Goal: Information Seeking & Learning: Check status

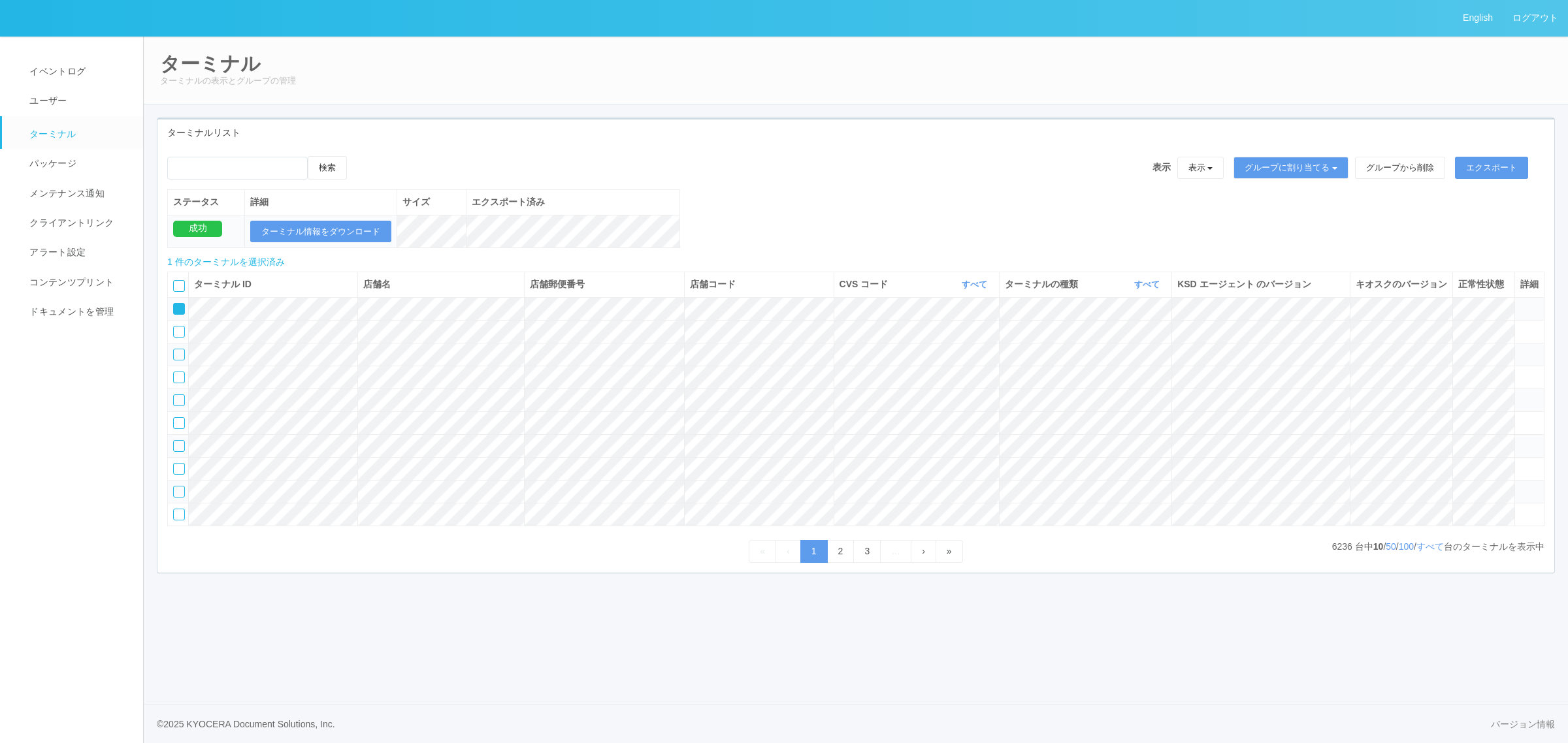
click at [175, 304] on icon at bounding box center [175, 304] width 0 height 0
click at [987, 289] on icon "button" at bounding box center [989, 284] width 3 height 10
click at [961, 346] on link "115110" at bounding box center [941, 339] width 103 height 18
drag, startPoint x: 1408, startPoint y: 620, endPoint x: 1416, endPoint y: 627, distance: 10.6
click at [1413, 563] on div "ターミナル ID 店舗名 店舗郵便番号 店舗コード CVS コード 115110 表示 すべて 115110 300000 300001 300002 300…" at bounding box center [856, 412] width 1397 height 301
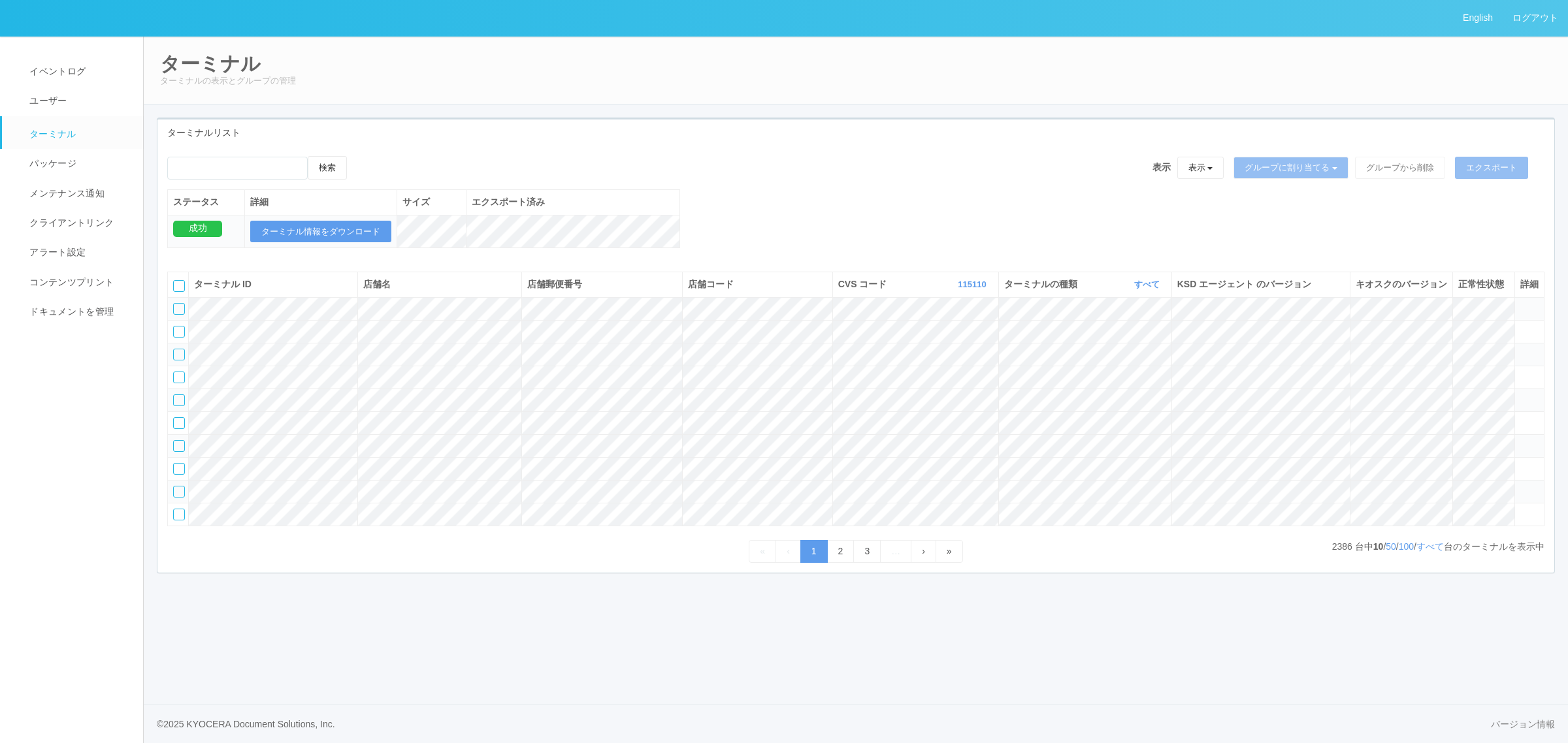
click at [1151, 396] on tbody at bounding box center [856, 411] width 1377 height 229
click at [1140, 289] on link "すべて" at bounding box center [1149, 284] width 29 height 10
click at [1132, 348] on link "キオスク" at bounding box center [1114, 339] width 103 height 18
click at [1426, 552] on link "すべて" at bounding box center [1430, 547] width 28 height 11
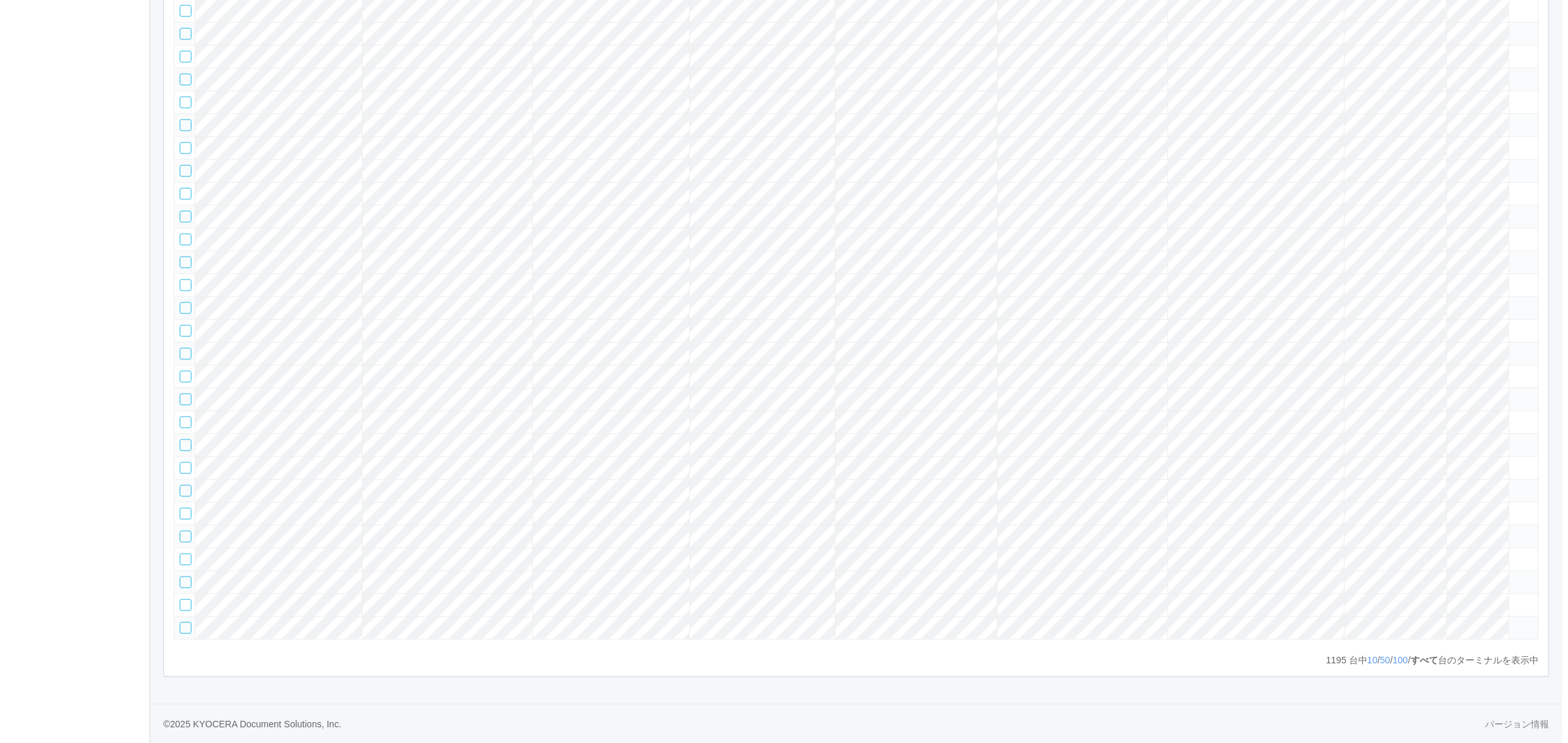
scroll to position [10034, 0]
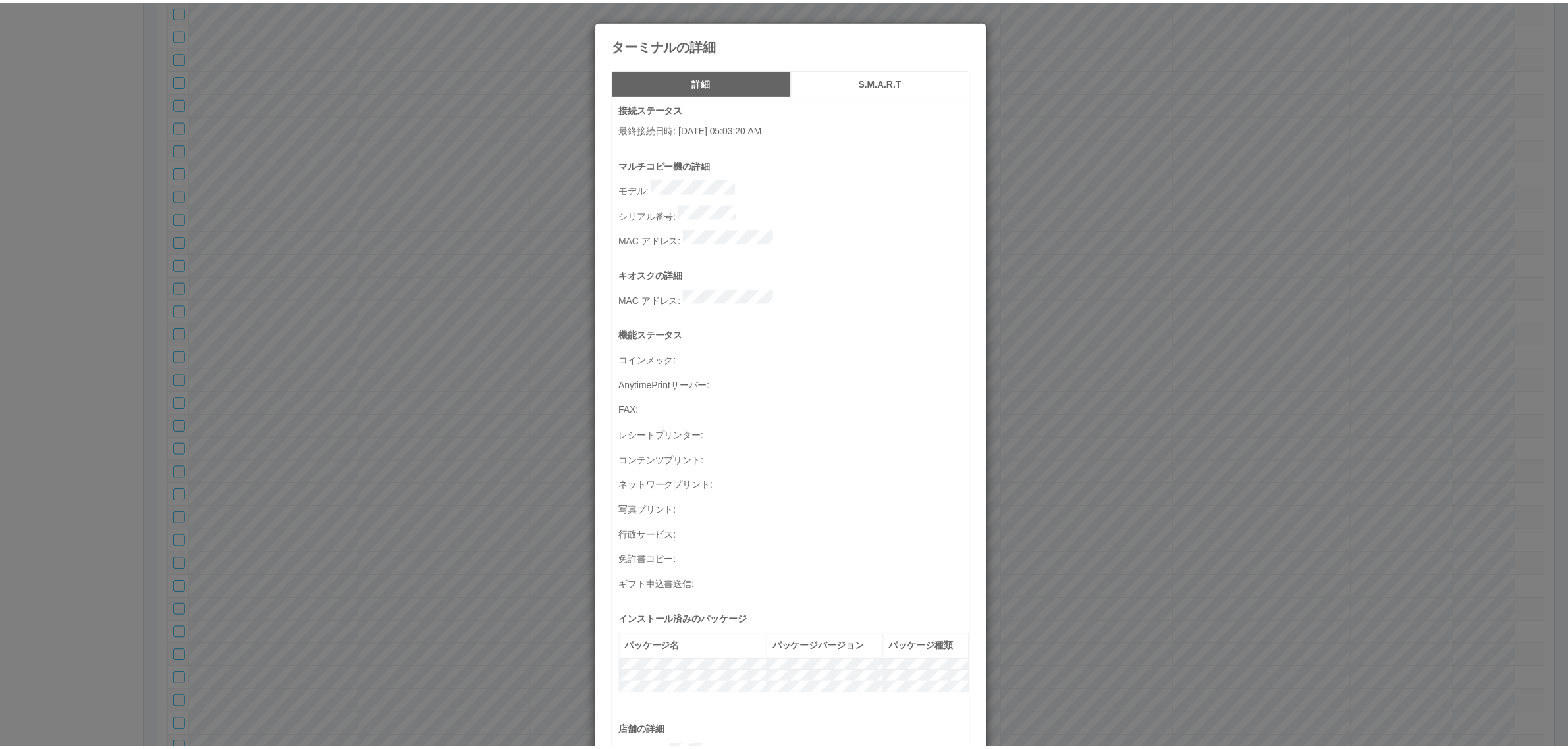
scroll to position [431, 0]
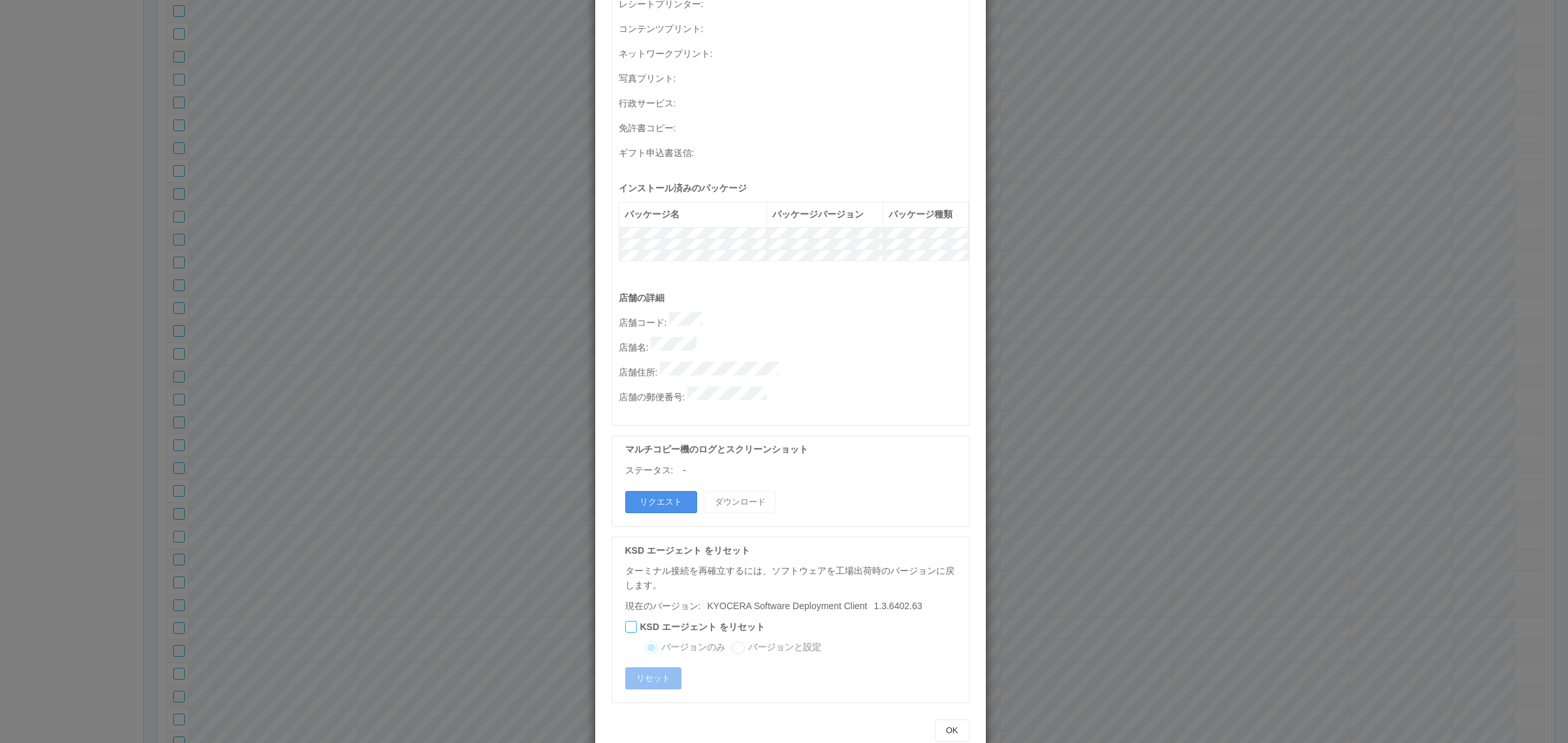
click at [654, 491] on button "リクエスト" at bounding box center [661, 503] width 72 height 22
drag, startPoint x: 464, startPoint y: 344, endPoint x: 134, endPoint y: 731, distance: 508.6
click at [464, 344] on div "ターミナルの詳細 詳細 S.M.A.R.T 接続ステータス 最終接続日時 : [DATE] 05:03:20 AM マルチコピー機の詳細 モデル : シリアル…" at bounding box center [784, 372] width 1568 height 743
